Goal: Task Accomplishment & Management: Manage account settings

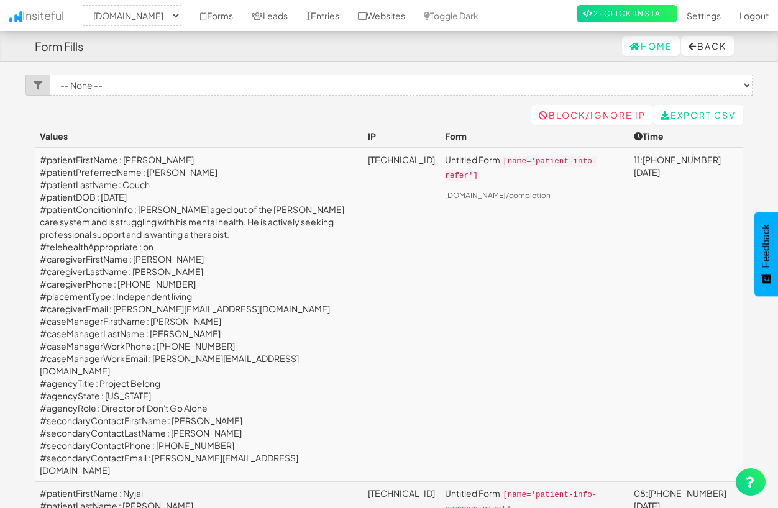
select select "2385"
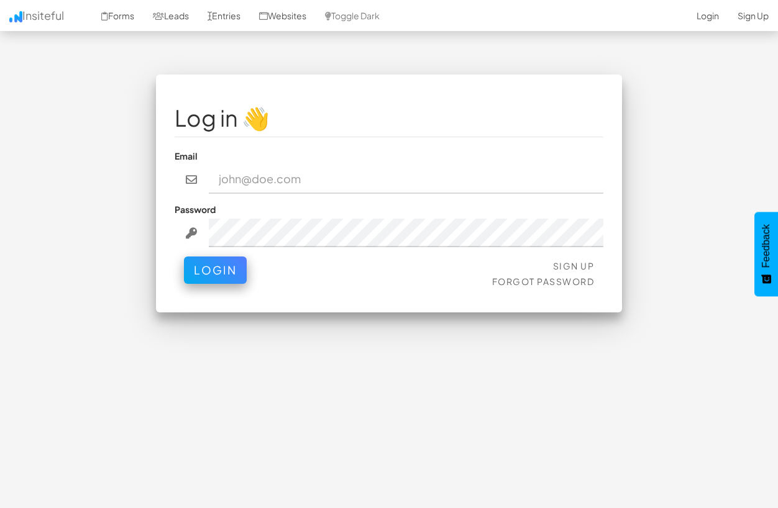
click at [263, 181] on input "email" at bounding box center [406, 179] width 395 height 29
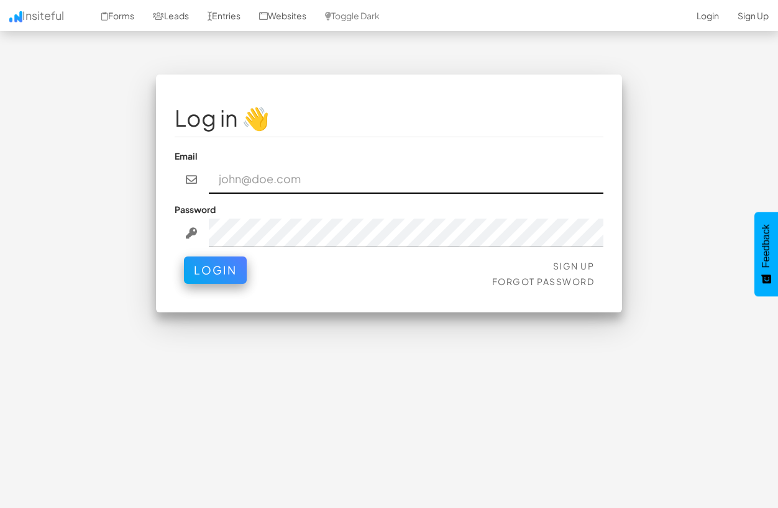
type input "[EMAIL_ADDRESS][DOMAIN_NAME]"
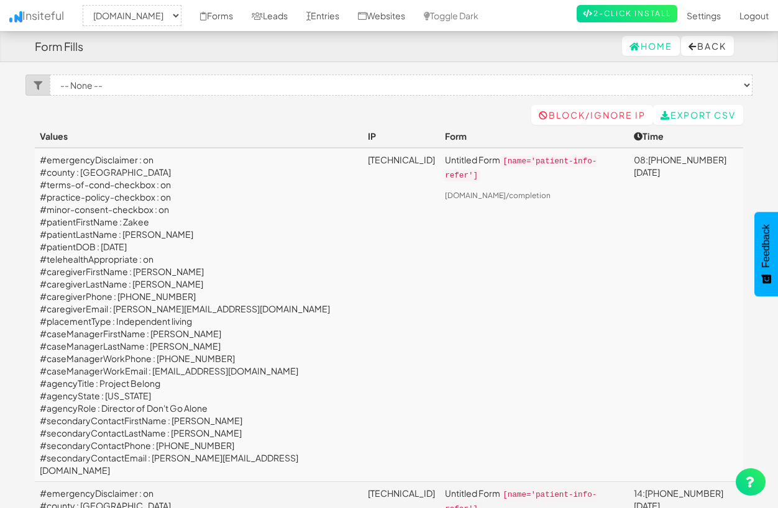
select select "2385"
